Goal: Find specific page/section: Find specific page/section

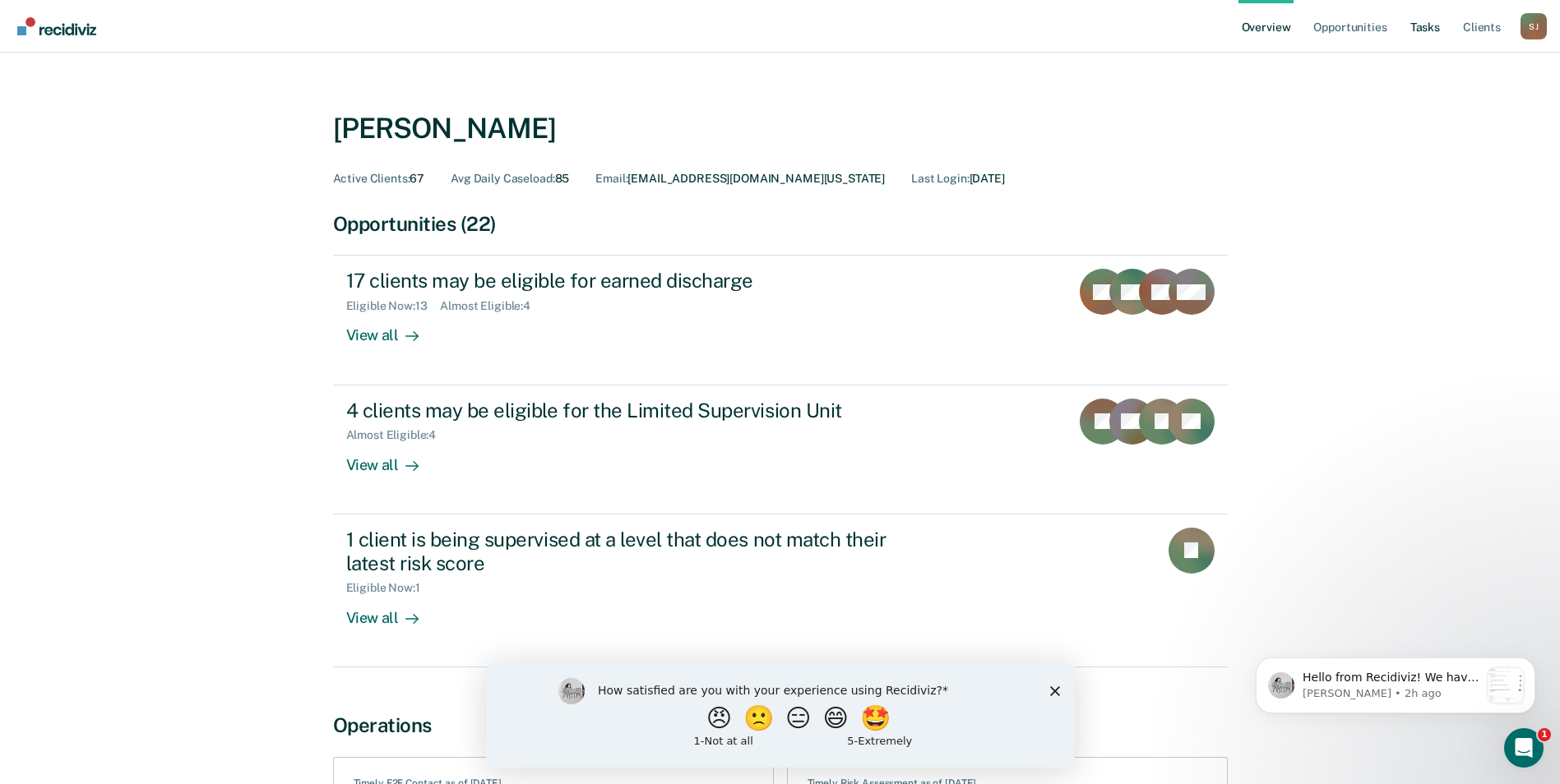
click at [1412, 28] on link "Tasks" at bounding box center [1425, 26] width 37 height 53
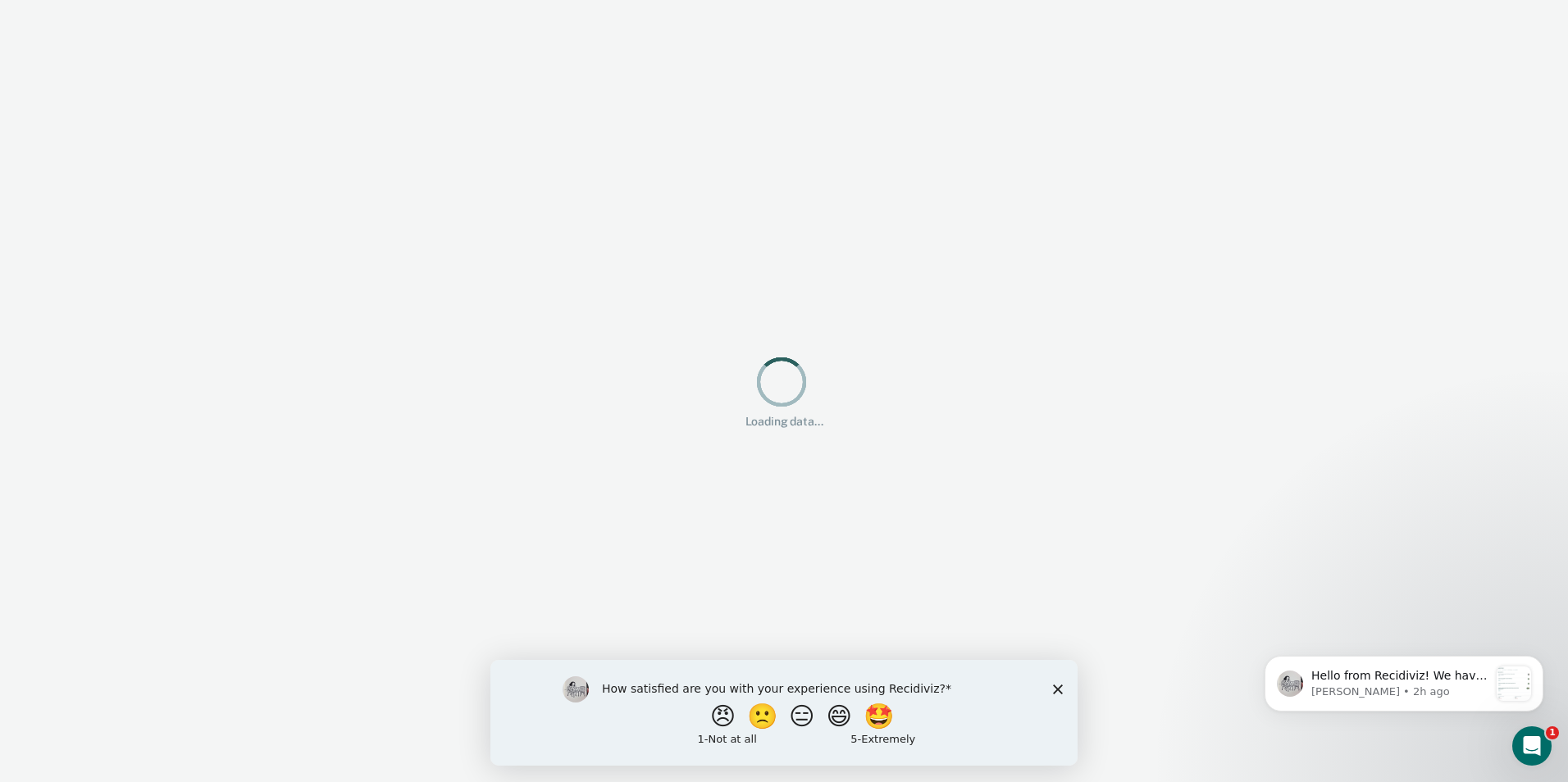
click at [1408, 28] on div "Loading data... Loading data..." at bounding box center [784, 391] width 1568 height 782
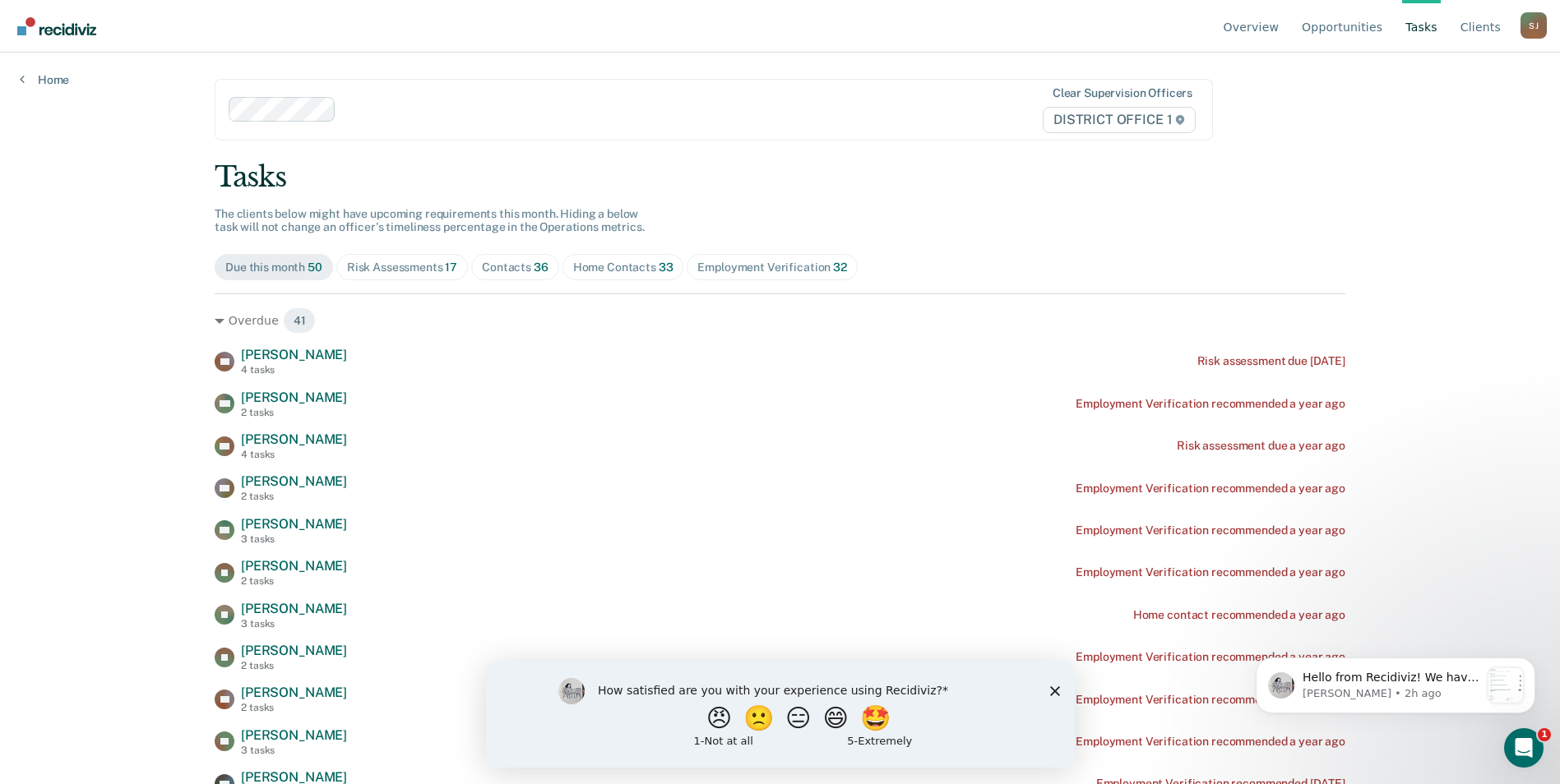
click at [500, 262] on div "Contacts 36" at bounding box center [515, 268] width 67 height 14
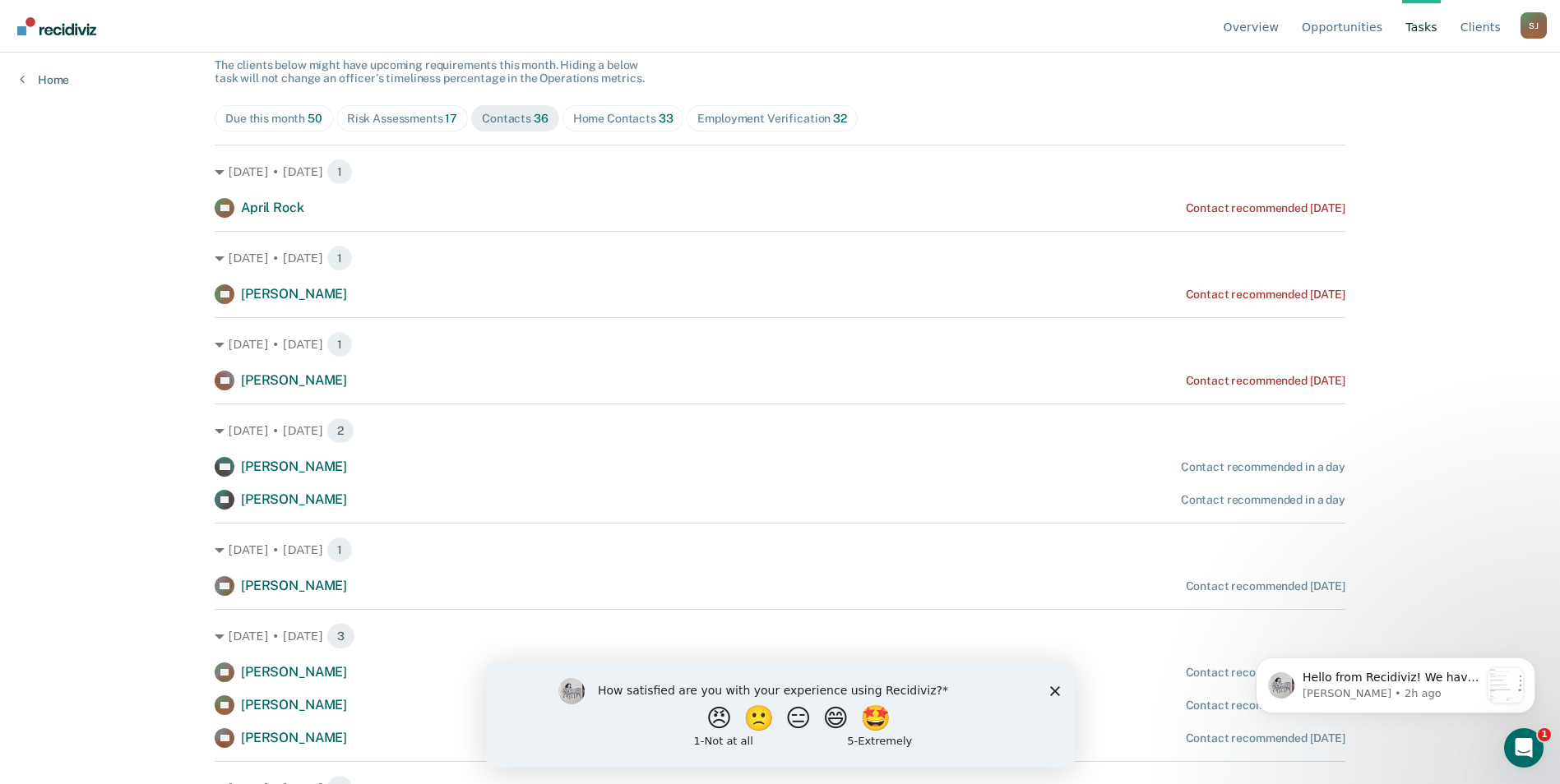
scroll to position [88, 0]
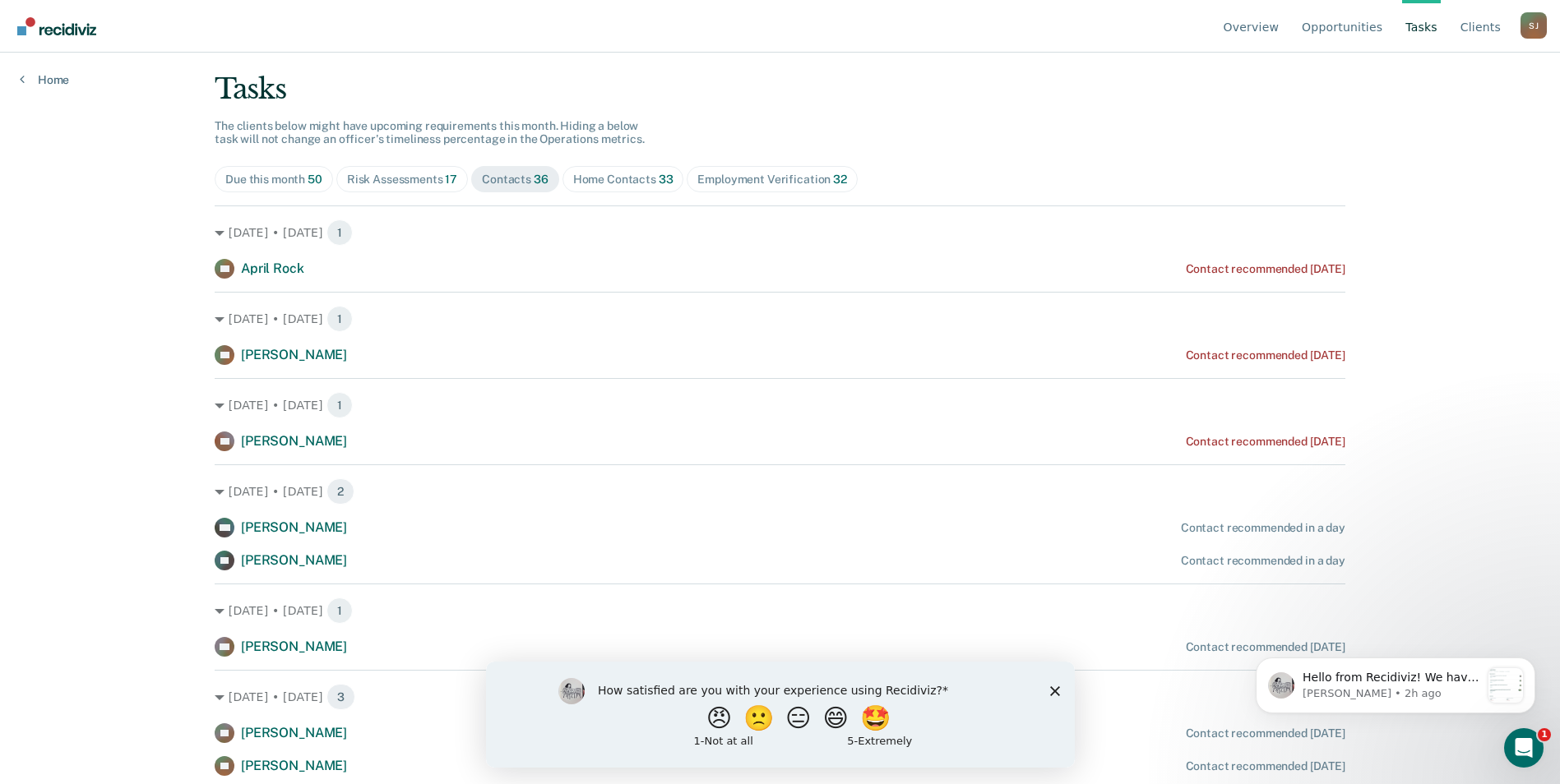
click at [421, 184] on div "Risk Assessments 17" at bounding box center [402, 180] width 110 height 14
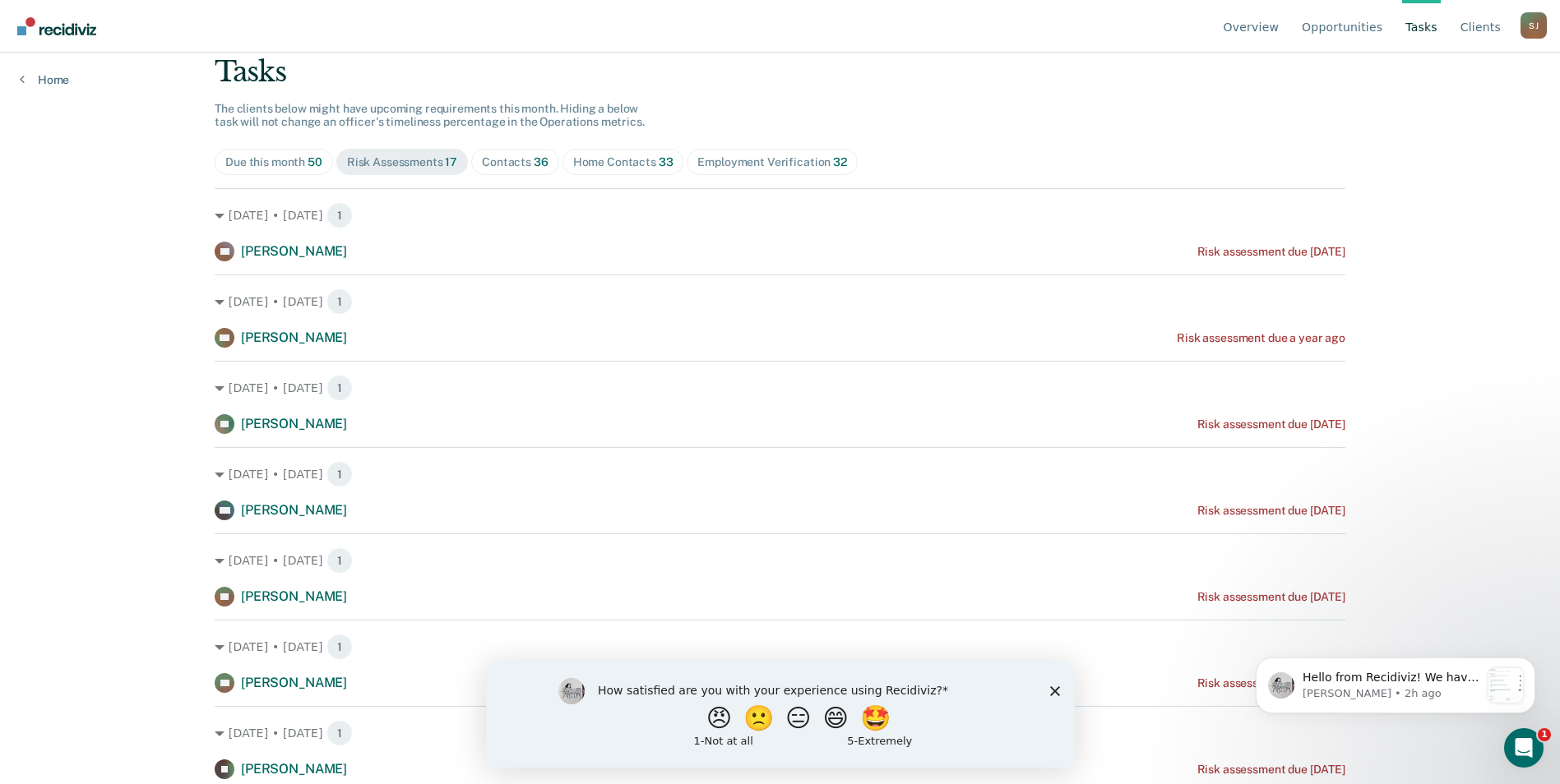
scroll to position [113, 0]
